Goal: Task Accomplishment & Management: Use online tool/utility

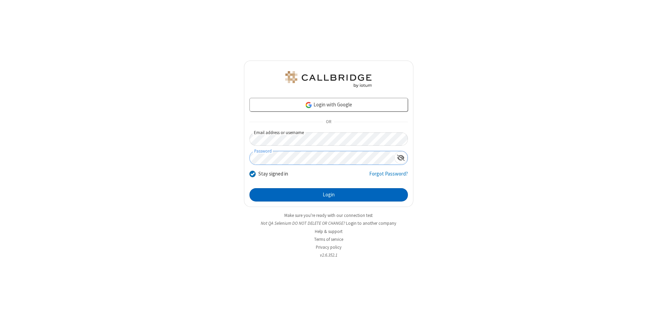
click at [329, 195] on button "Login" at bounding box center [329, 195] width 158 height 14
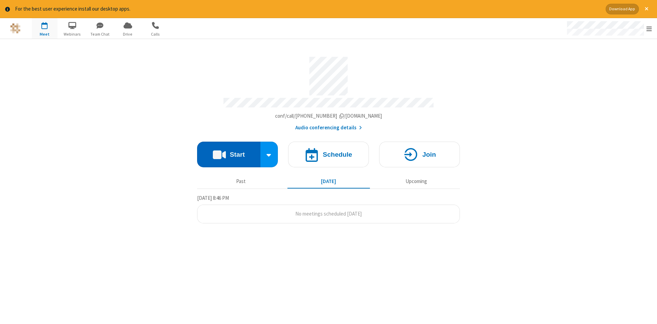
click at [229, 152] on button "Start" at bounding box center [228, 155] width 63 height 26
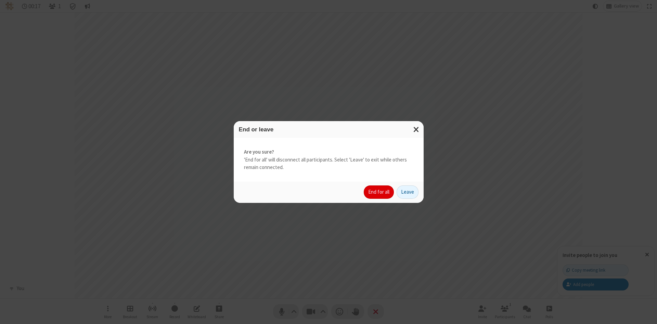
click at [379, 192] on button "End for all" at bounding box center [379, 193] width 30 height 14
